Goal: Navigation & Orientation: Find specific page/section

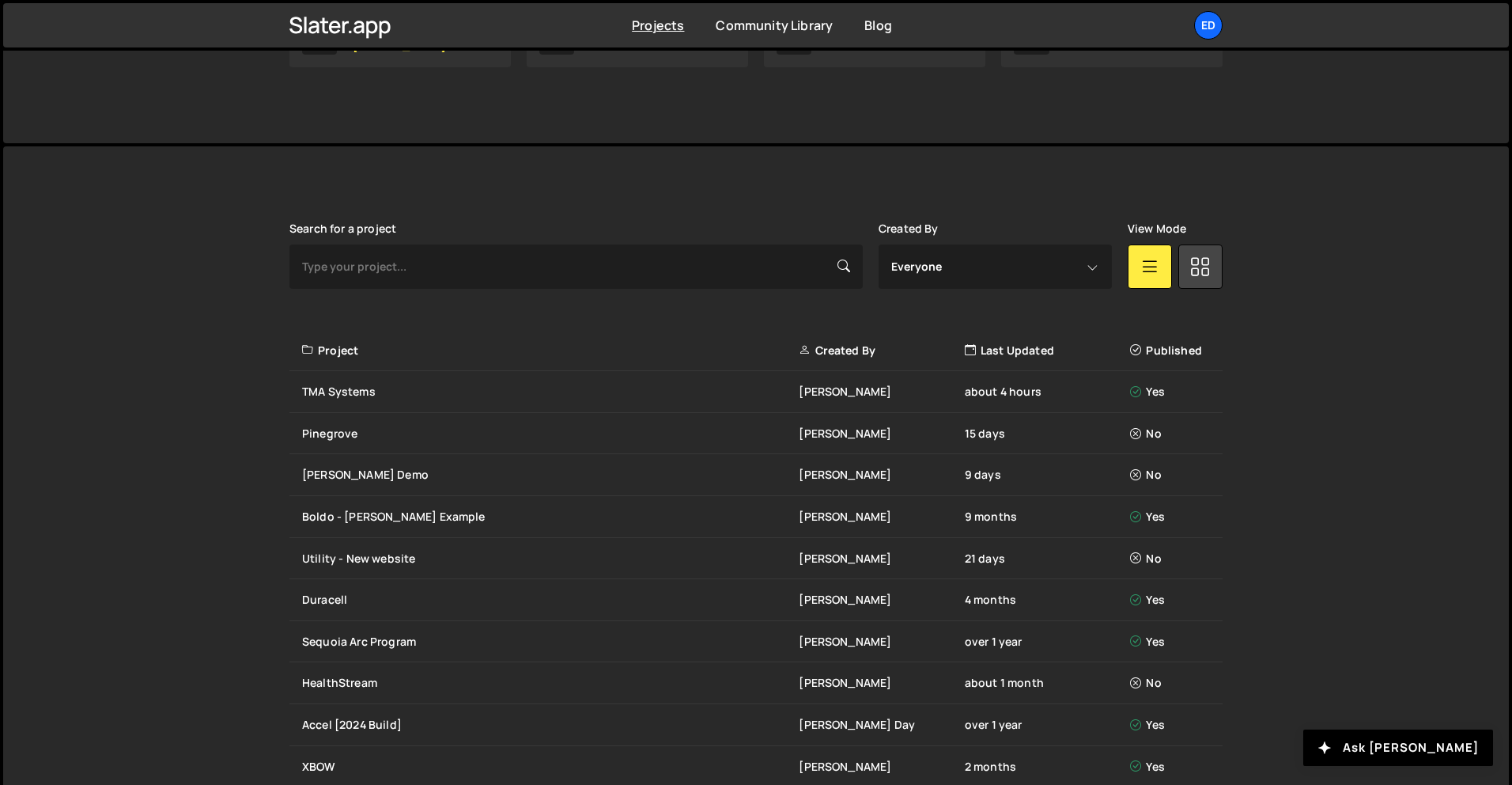
scroll to position [314, 0]
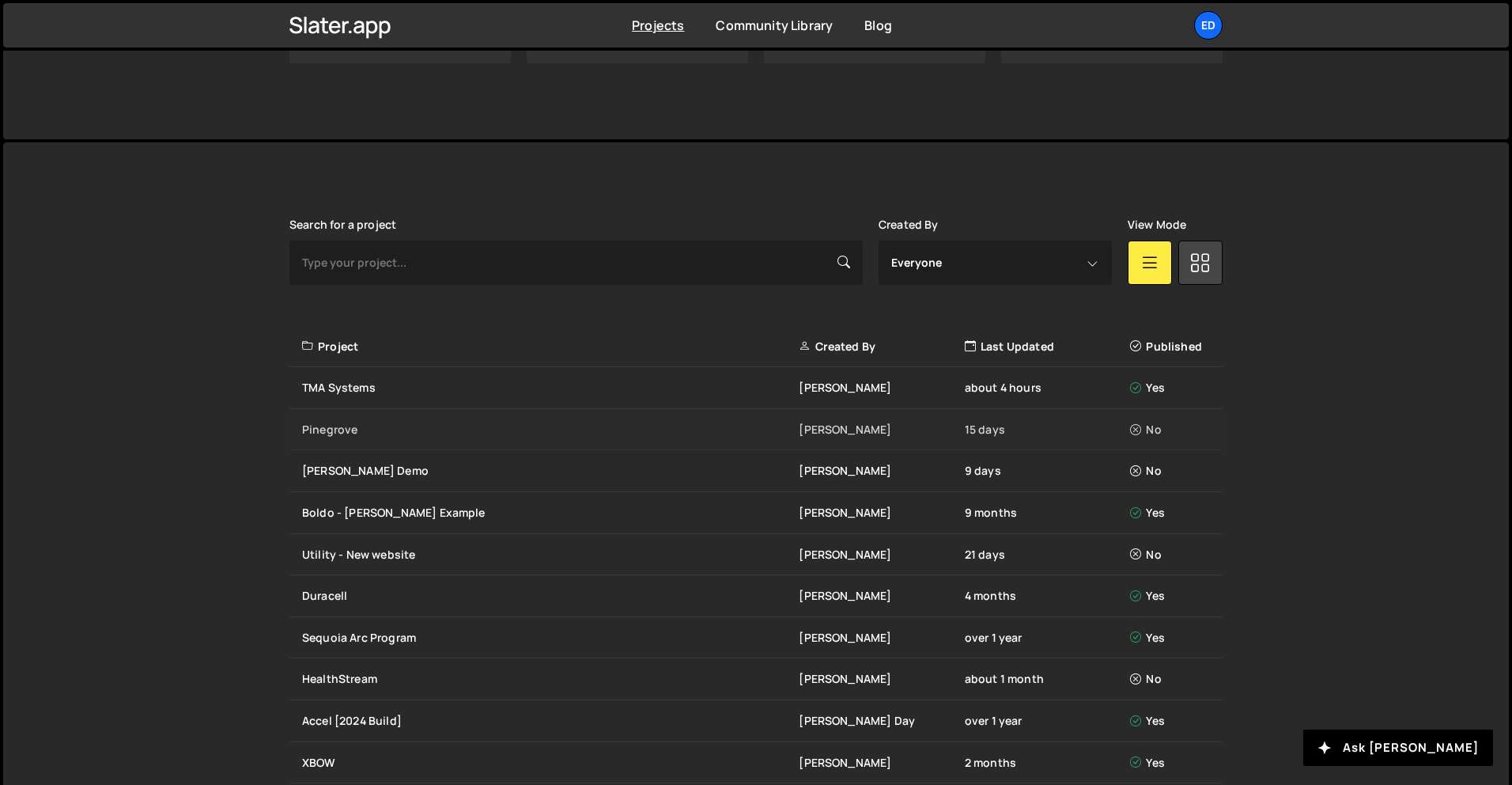
click at [442, 428] on div "Pinegrove" at bounding box center [550, 429] width 496 height 15
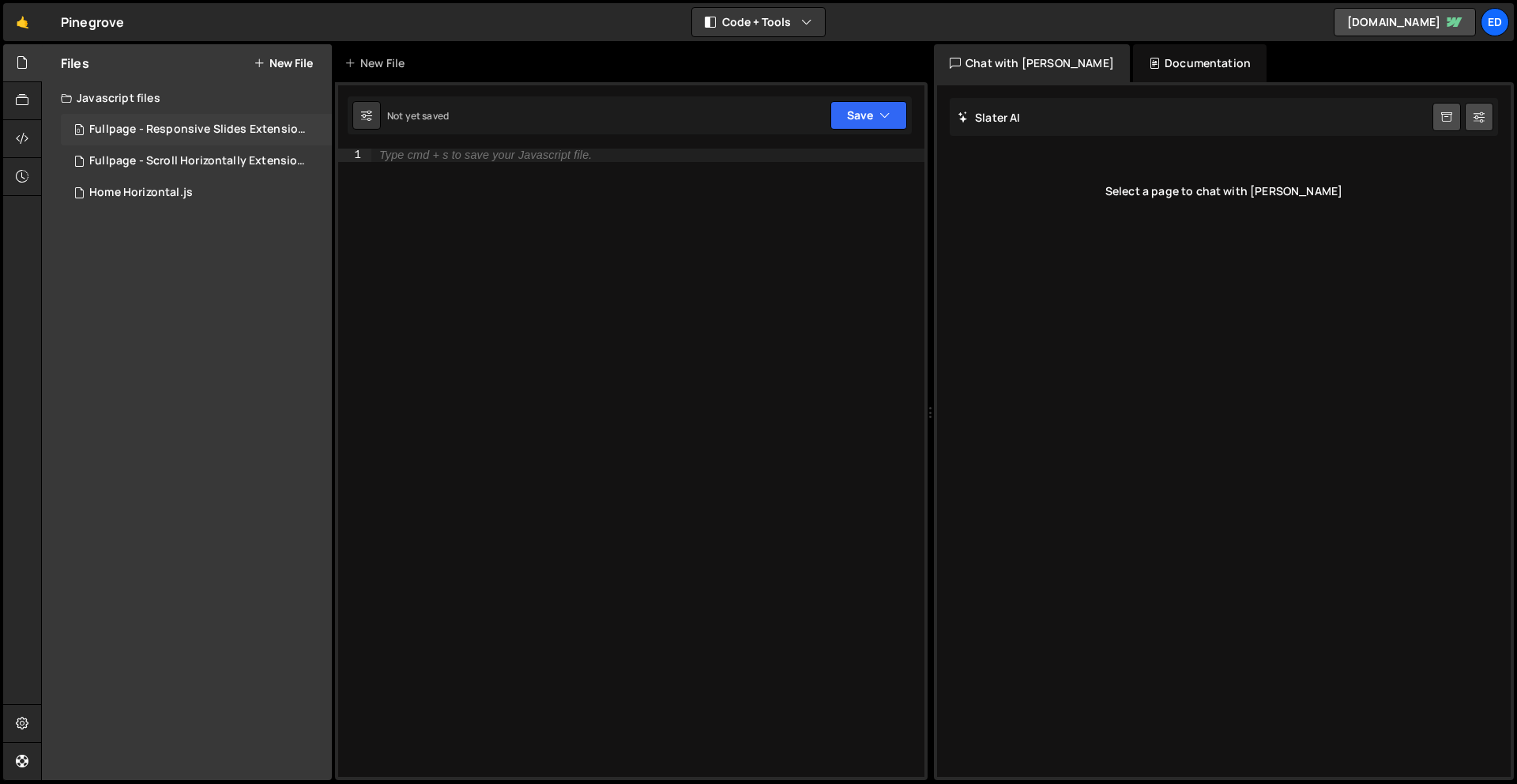
click at [192, 131] on div "Fullpage - Responsive Slides Extension.js" at bounding box center [198, 130] width 218 height 15
